Goal: Navigation & Orientation: Find specific page/section

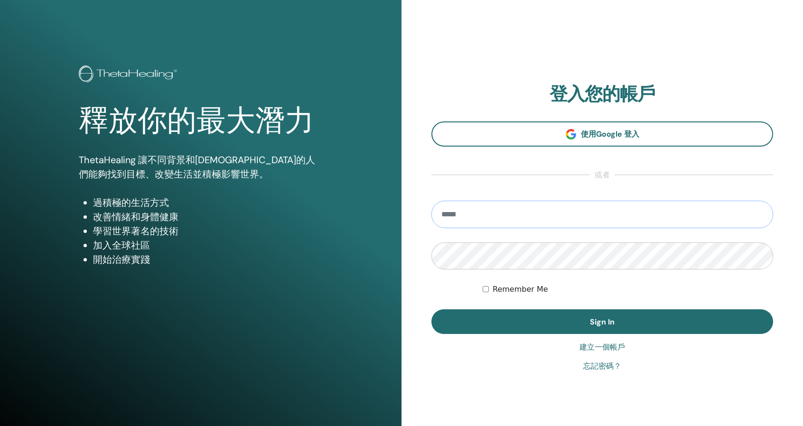
click at [539, 219] on input "email" at bounding box center [602, 215] width 342 height 28
type input "**********"
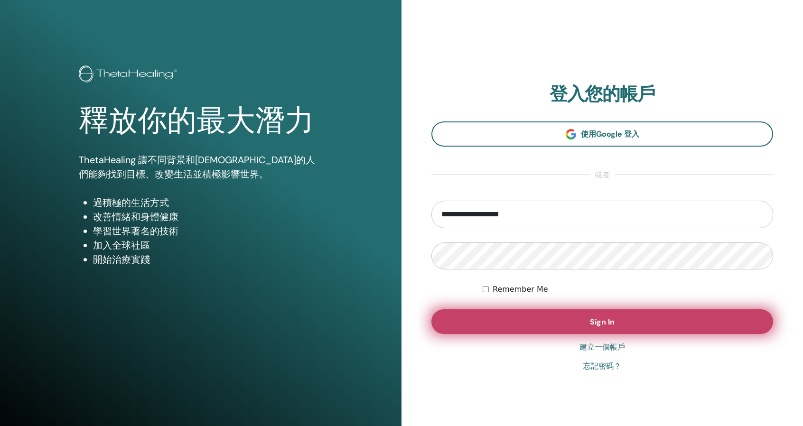
click at [630, 327] on button "Sign In" at bounding box center [602, 321] width 342 height 25
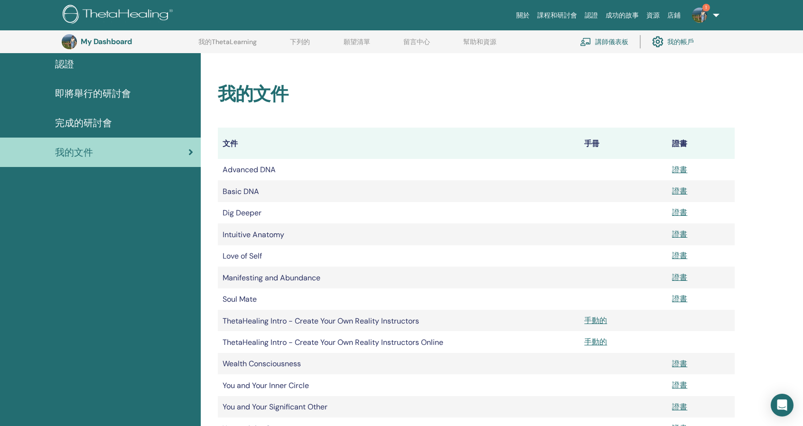
scroll to position [70, 0]
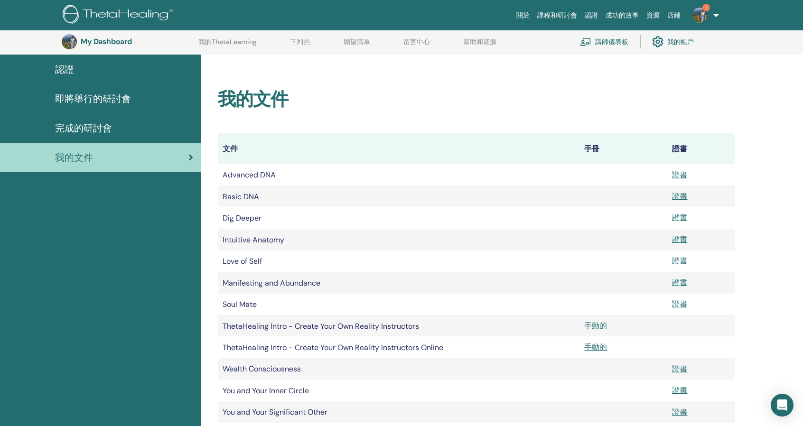
click at [96, 123] on font "完成的研討會" at bounding box center [83, 128] width 57 height 12
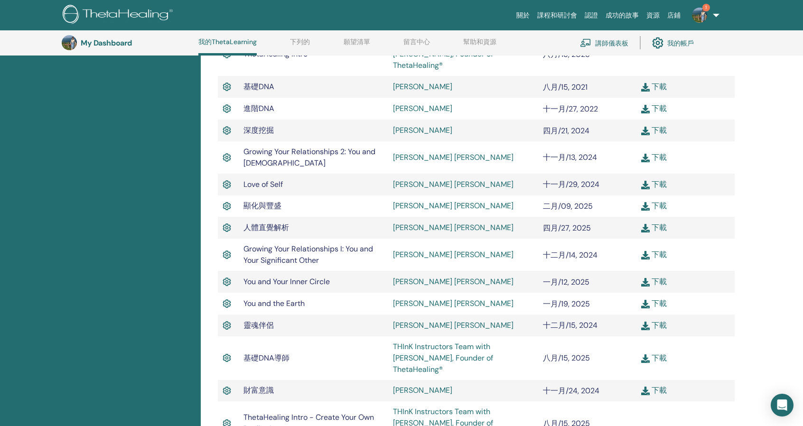
scroll to position [167, 0]
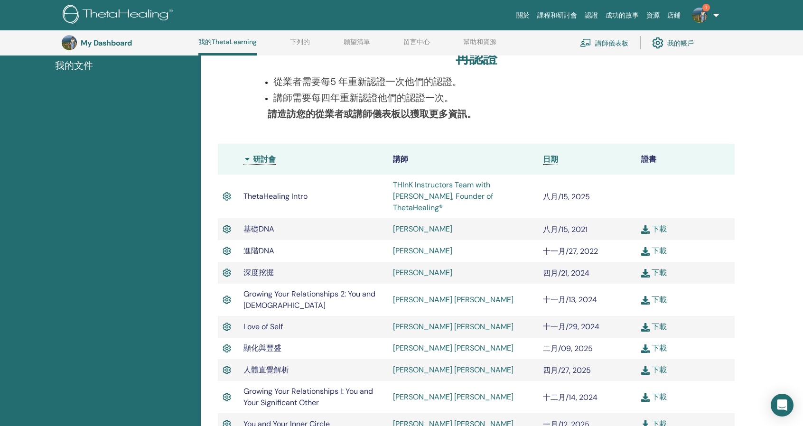
click at [706, 7] on font "1" at bounding box center [705, 7] width 1 height 6
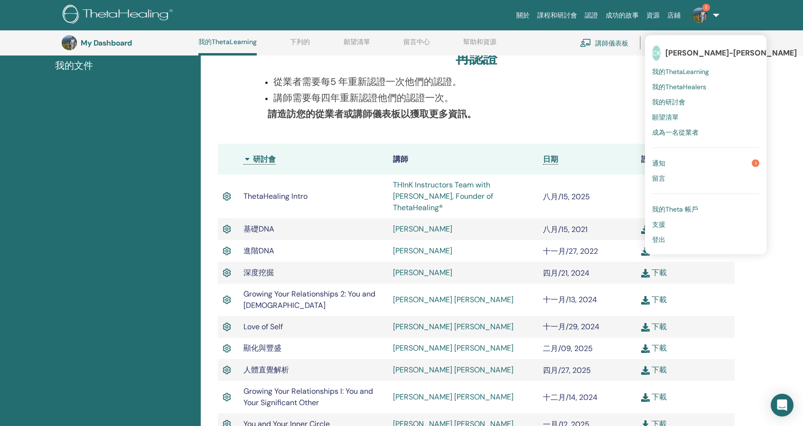
click at [707, 166] on link "通知 1" at bounding box center [705, 163] width 107 height 15
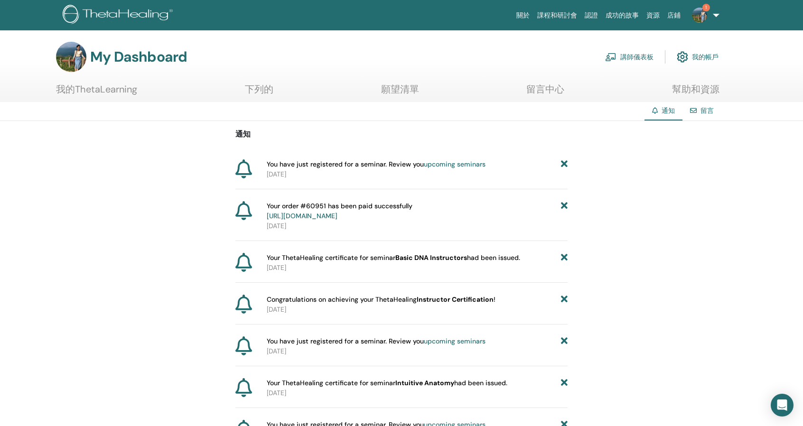
click at [703, 20] on img at bounding box center [699, 15] width 15 height 15
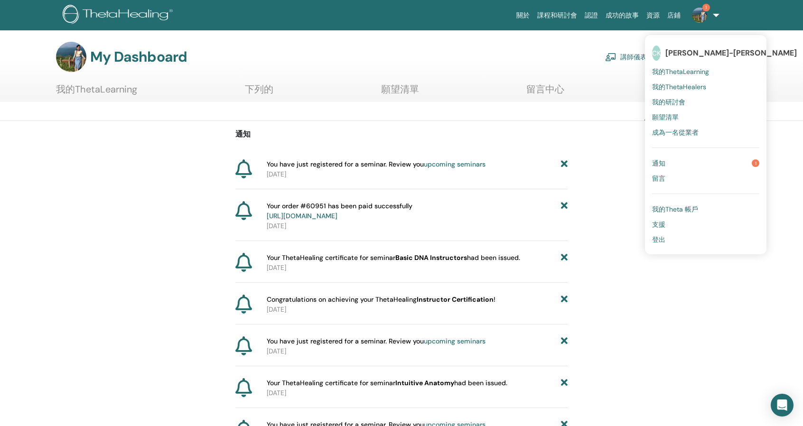
click at [705, 164] on link "通知 1" at bounding box center [705, 163] width 107 height 15
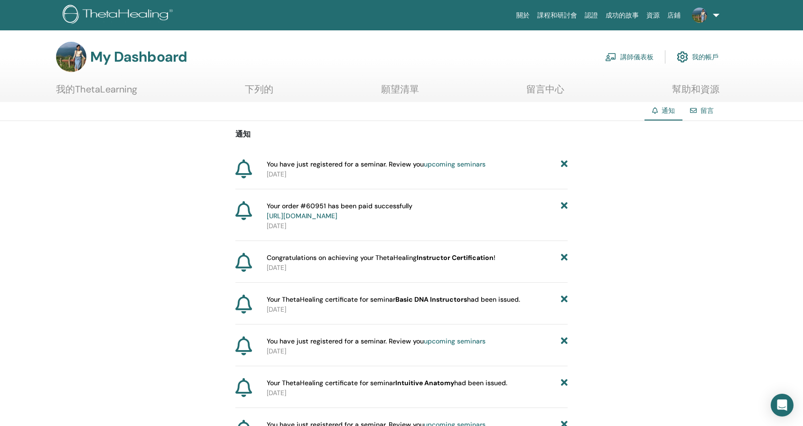
click at [453, 167] on font "upcoming seminars" at bounding box center [455, 164] width 62 height 9
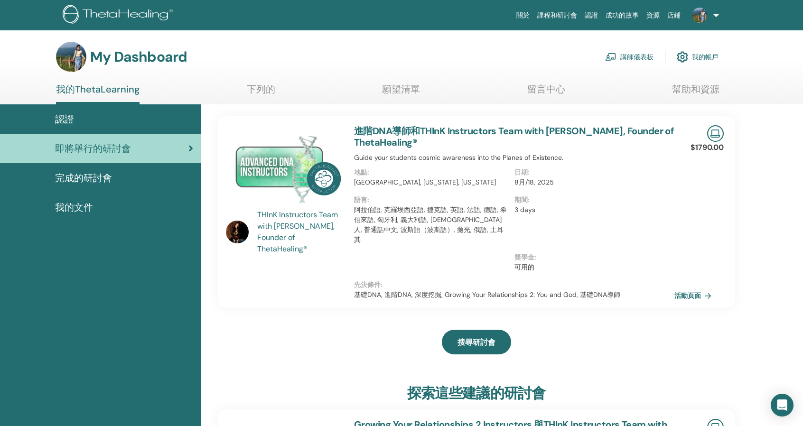
click at [82, 182] on font "完成的研討會" at bounding box center [83, 178] width 57 height 12
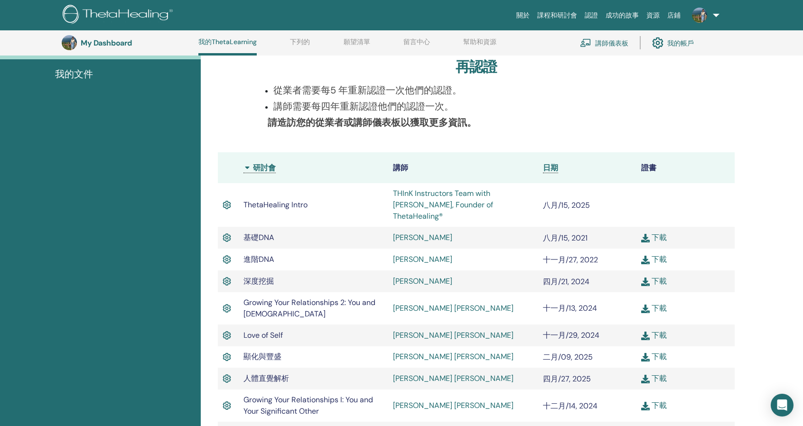
scroll to position [120, 0]
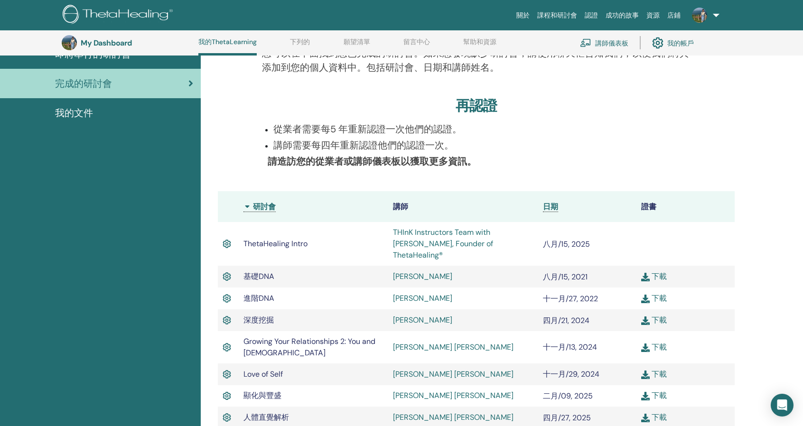
click at [90, 117] on font "我的文件" at bounding box center [74, 113] width 38 height 12
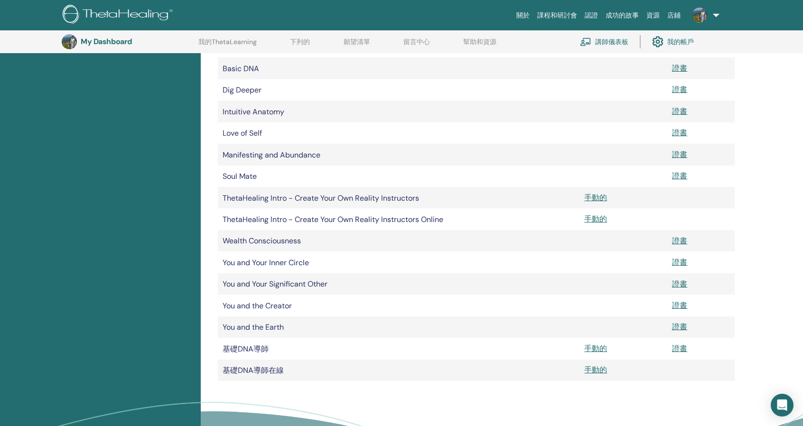
scroll to position [213, 0]
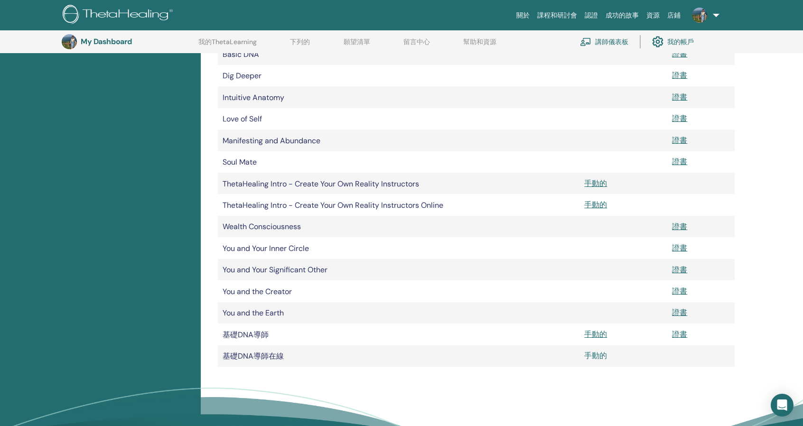
click at [600, 357] on font "手動的" at bounding box center [595, 356] width 23 height 10
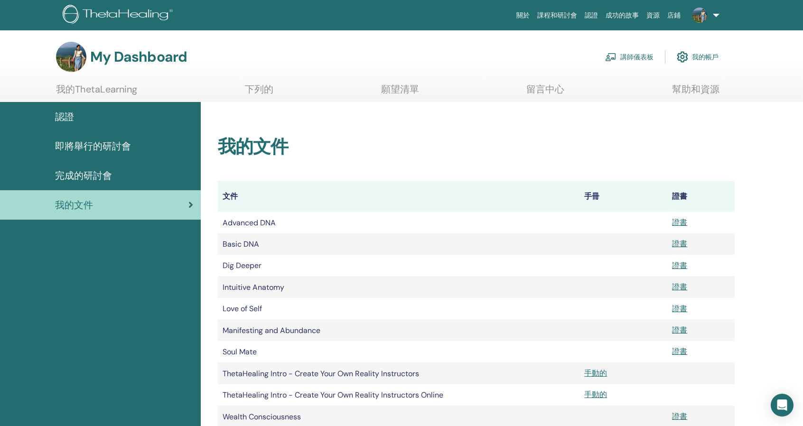
click at [641, 58] on font "講師儀表板" at bounding box center [636, 57] width 33 height 9
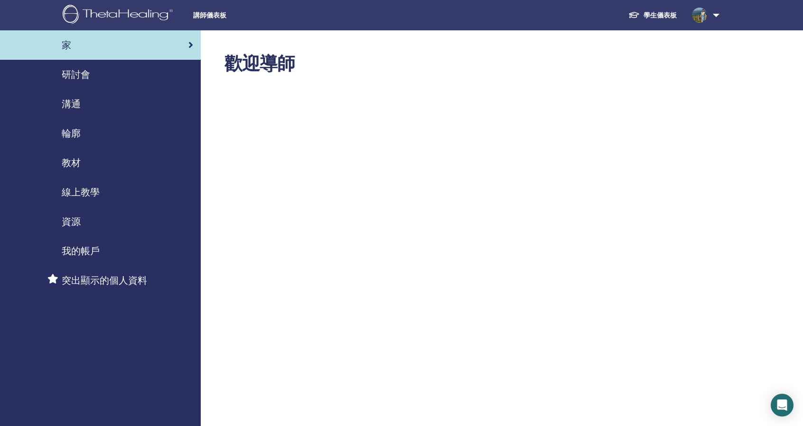
click at [113, 189] on div "線上教學" at bounding box center [100, 192] width 185 height 14
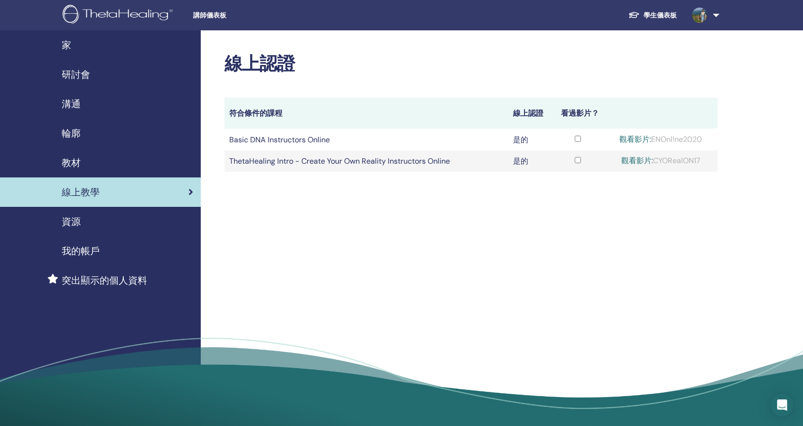
click at [82, 222] on div "資源" at bounding box center [100, 221] width 185 height 14
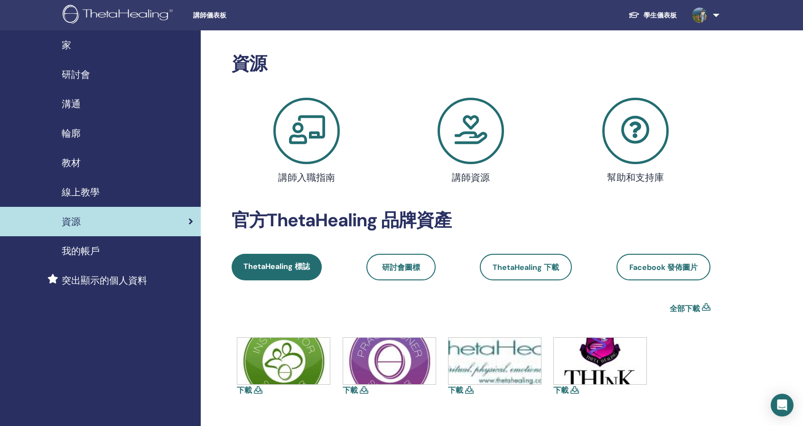
click at [283, 360] on img at bounding box center [283, 361] width 93 height 46
click at [259, 387] on icon at bounding box center [258, 390] width 9 height 8
click at [104, 132] on div "輪廓" at bounding box center [100, 133] width 185 height 14
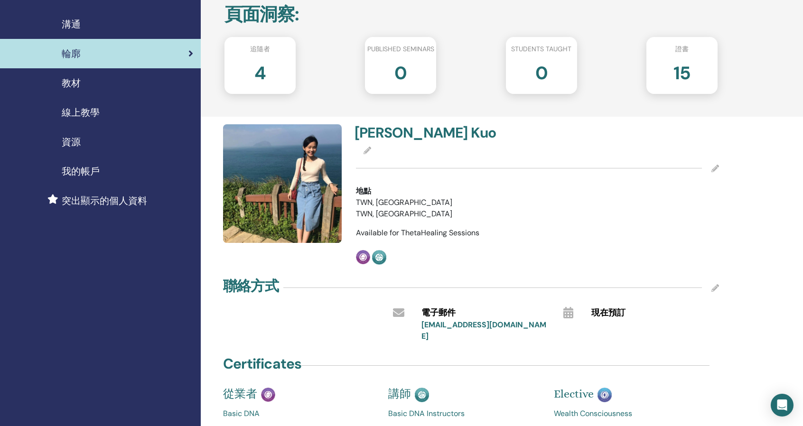
scroll to position [47, 0]
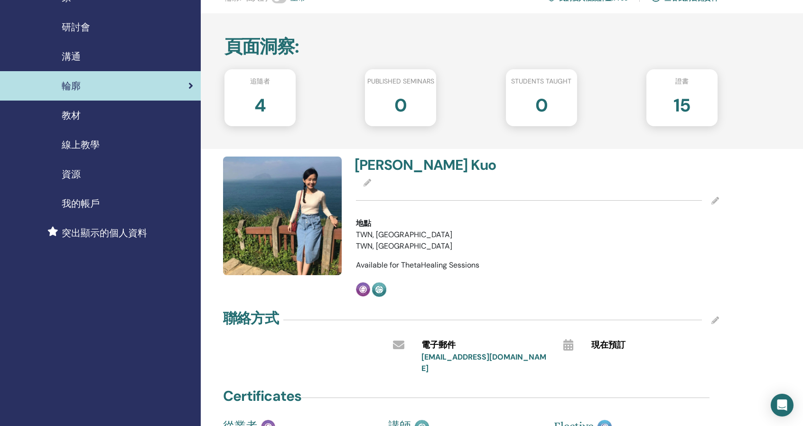
click at [117, 120] on div "教材" at bounding box center [100, 115] width 185 height 14
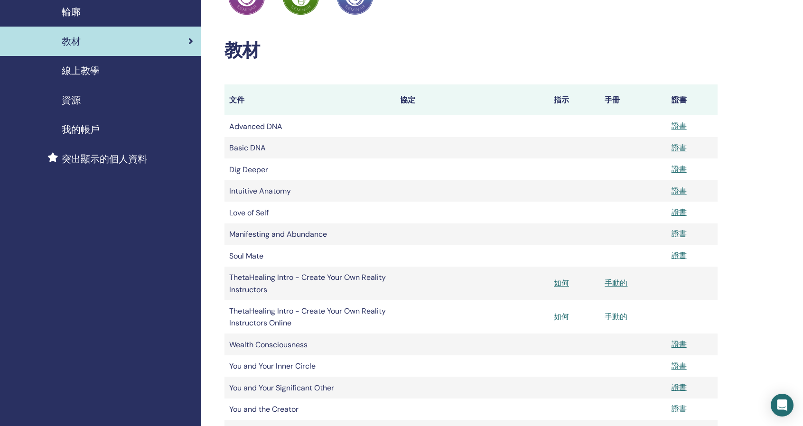
scroll to position [142, 0]
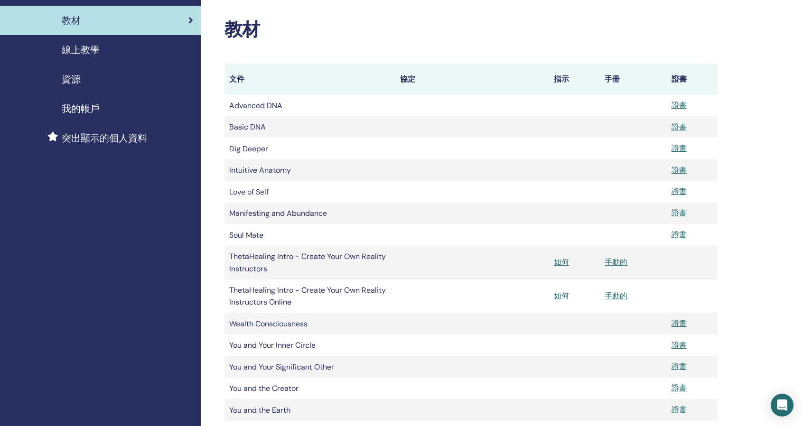
click at [564, 297] on font "如何" at bounding box center [561, 296] width 15 height 10
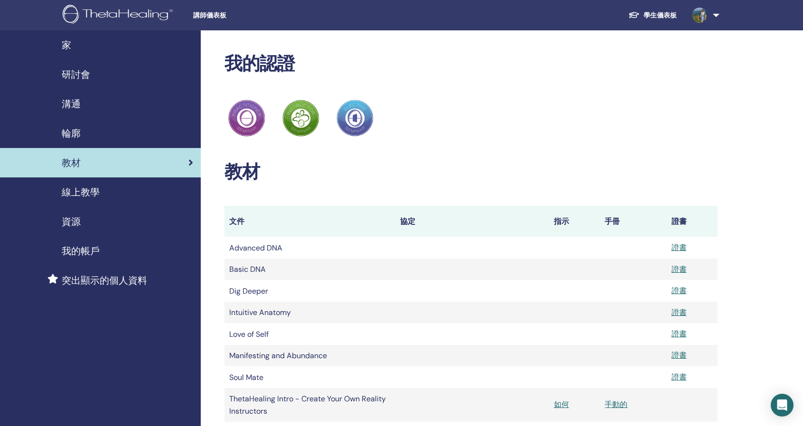
click at [126, 253] on div "我的帳戶" at bounding box center [100, 251] width 185 height 14
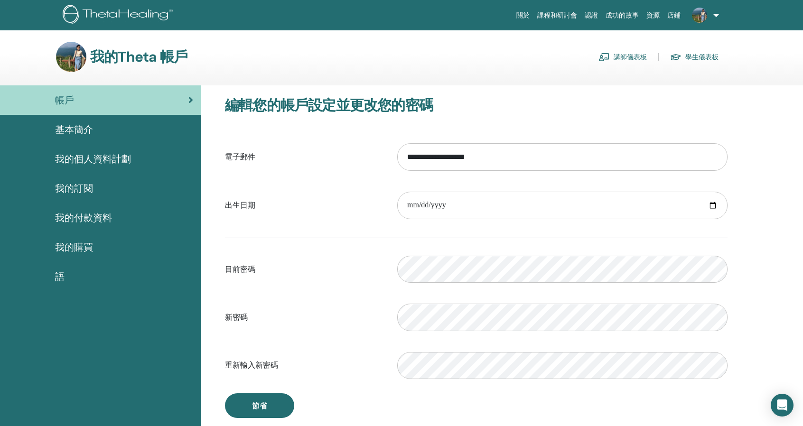
click at [122, 278] on div "語" at bounding box center [100, 276] width 185 height 14
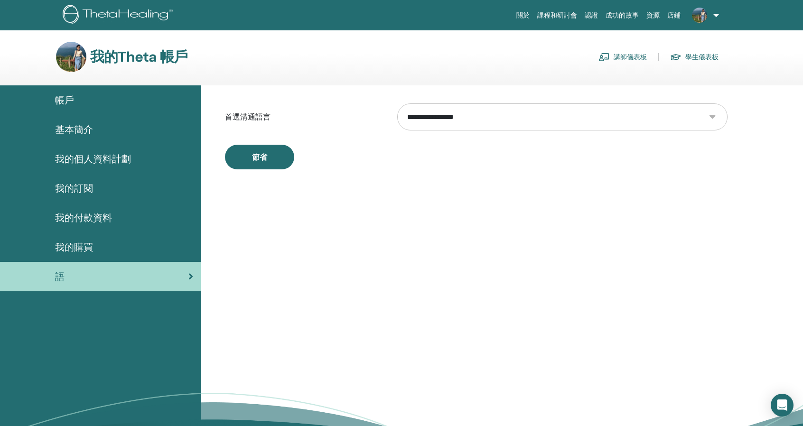
click at [124, 254] on div "我的購買" at bounding box center [100, 247] width 185 height 14
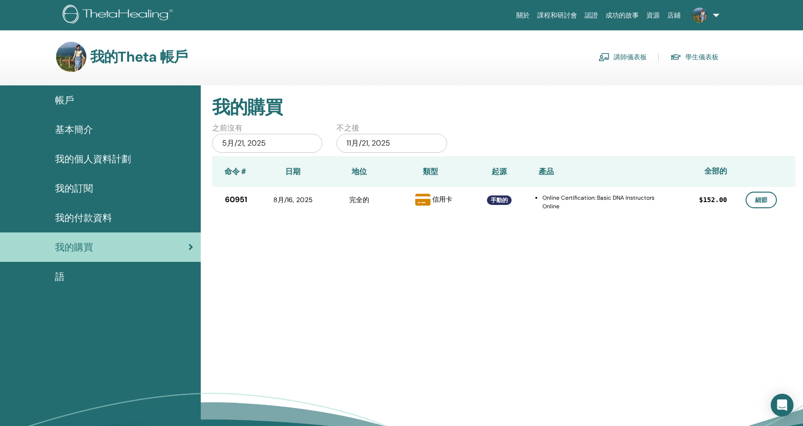
click at [132, 229] on link "我的付款資料" at bounding box center [100, 217] width 201 height 29
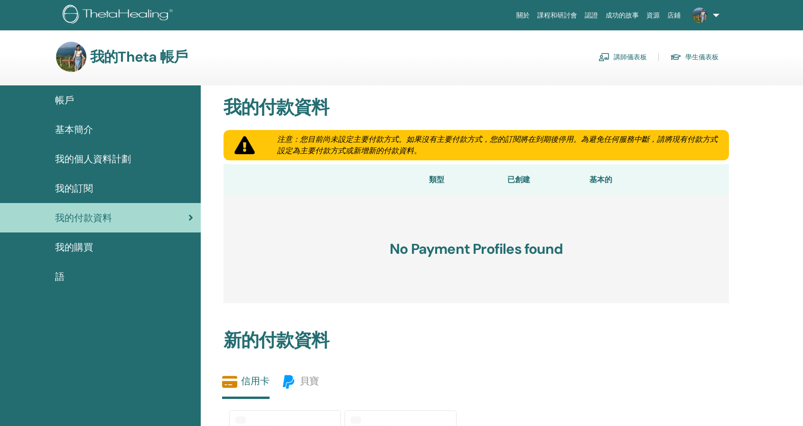
click at [138, 187] on div "我的訂閱" at bounding box center [100, 188] width 185 height 14
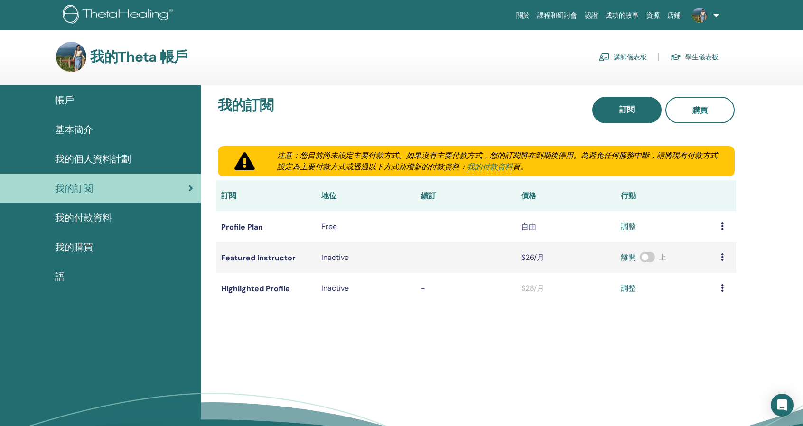
click at [147, 162] on div "我的個人資料計劃" at bounding box center [100, 159] width 185 height 14
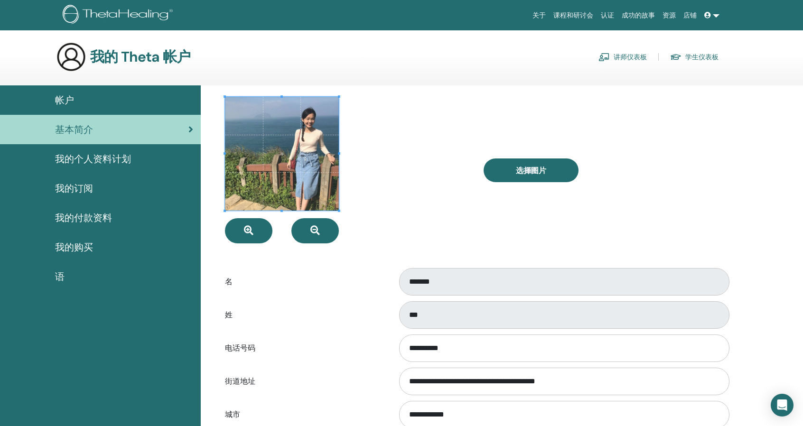
click at [152, 131] on div "基本简介" at bounding box center [100, 129] width 185 height 14
click at [145, 105] on div "帳戶" at bounding box center [100, 100] width 185 height 14
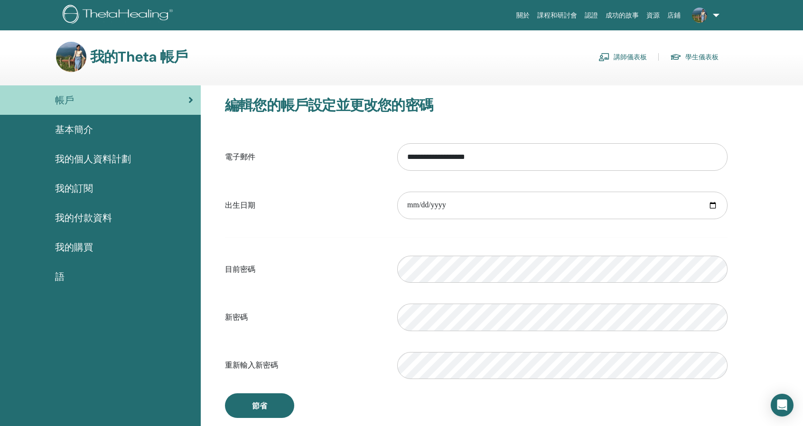
click at [716, 57] on font "學生儀表板" at bounding box center [701, 57] width 33 height 9
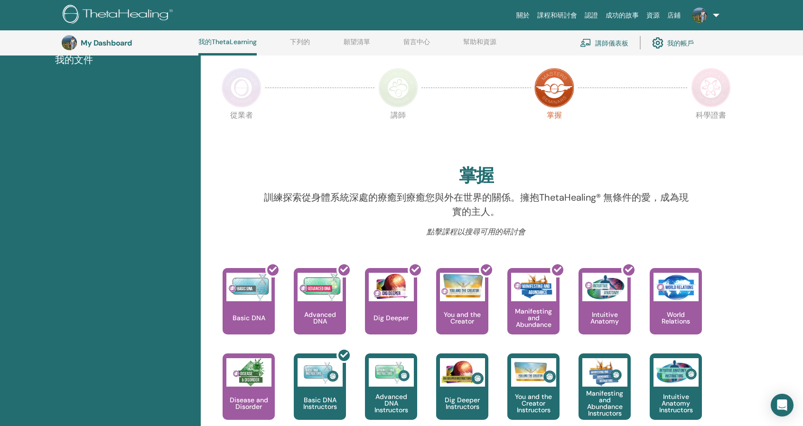
scroll to position [167, 0]
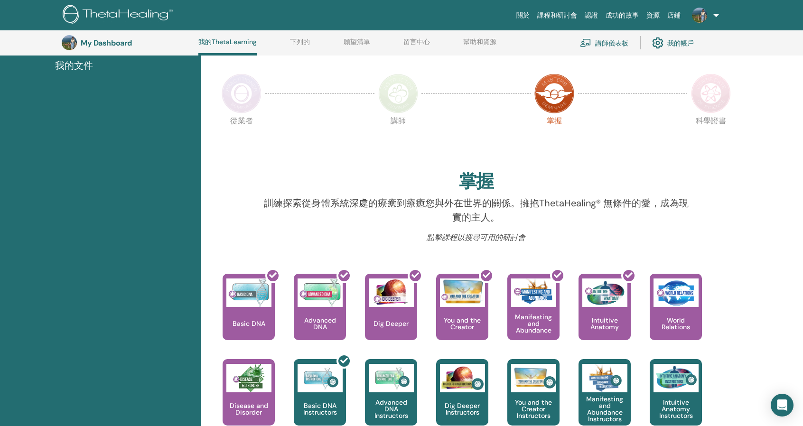
click at [397, 93] on img at bounding box center [398, 94] width 40 height 40
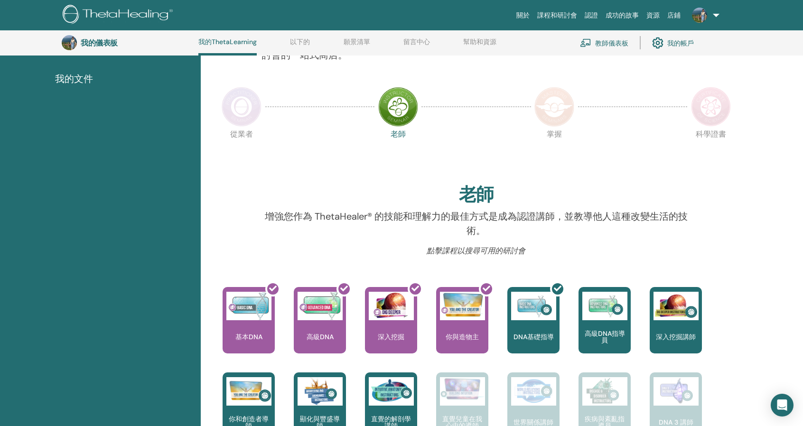
scroll to position [120, 0]
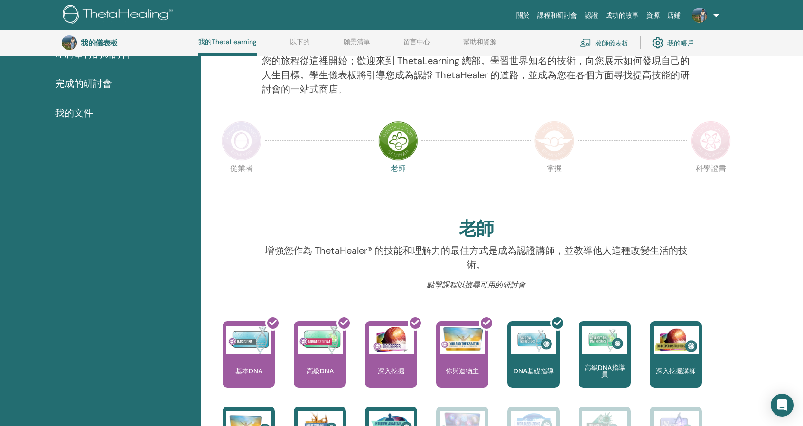
click at [255, 137] on img at bounding box center [242, 141] width 40 height 40
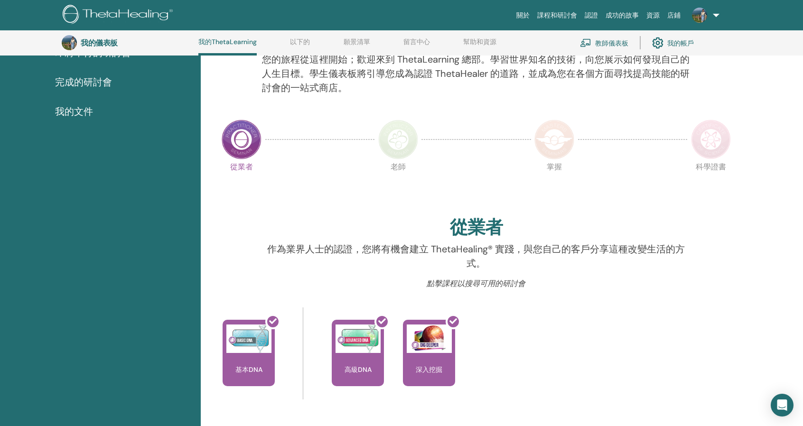
scroll to position [120, 0]
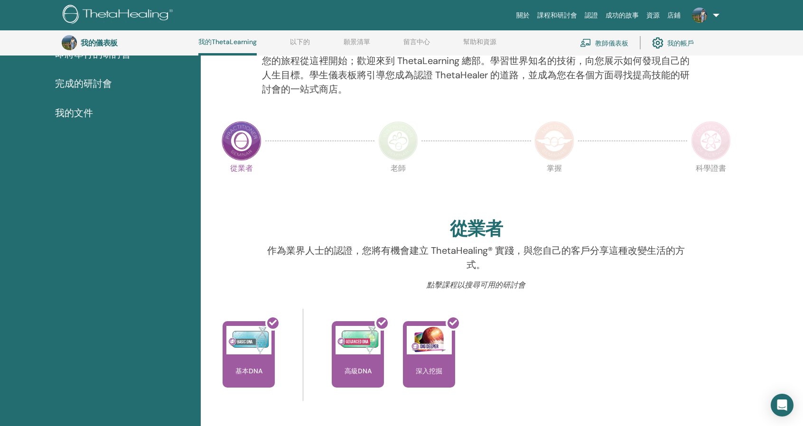
click at [714, 150] on img at bounding box center [711, 141] width 40 height 40
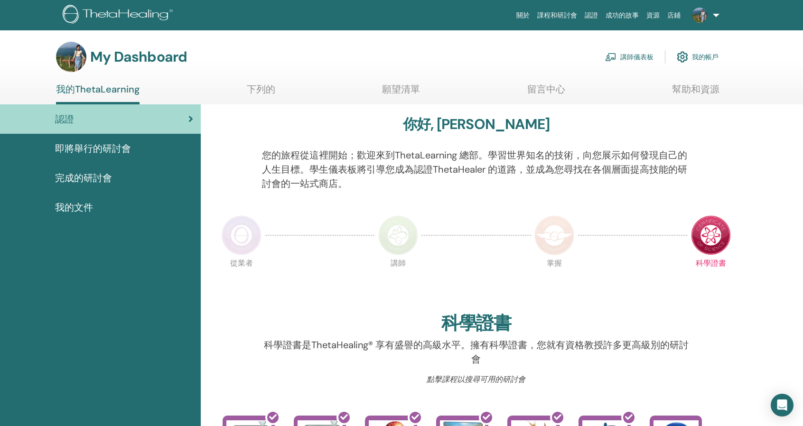
click at [101, 203] on div "我的文件" at bounding box center [100, 207] width 185 height 14
